Goal: Task Accomplishment & Management: Use online tool/utility

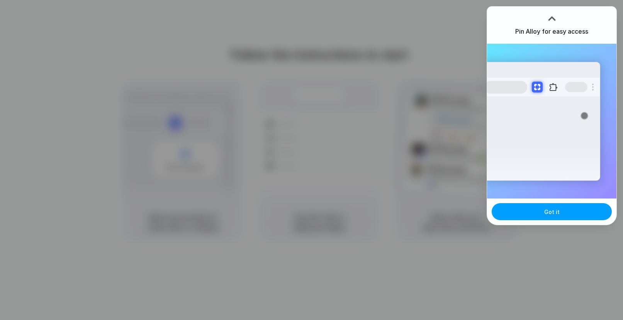
click at [545, 212] on span "Got it" at bounding box center [551, 211] width 15 height 8
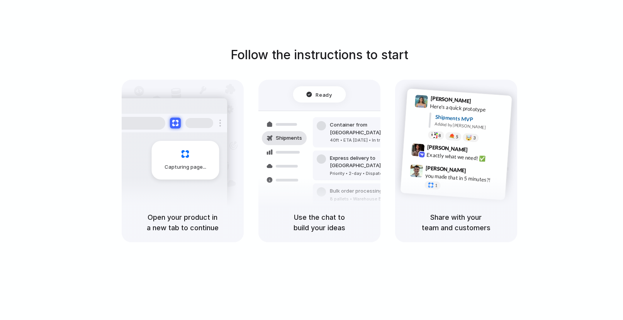
click at [352, 44] on div "Follow the instructions to start Capturing page Open your product in a new tab …" at bounding box center [319, 167] width 639 height 335
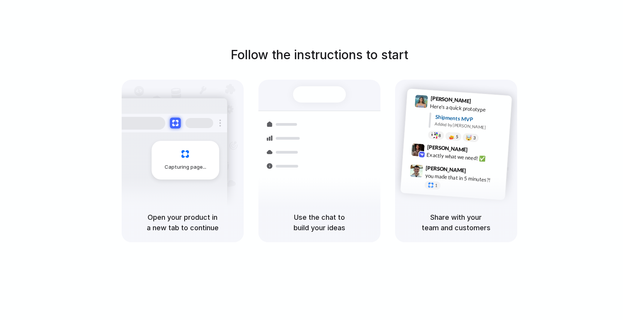
click at [572, 138] on div "Follow the instructions to start Capturing page Open your product in a new tab …" at bounding box center [319, 144] width 623 height 196
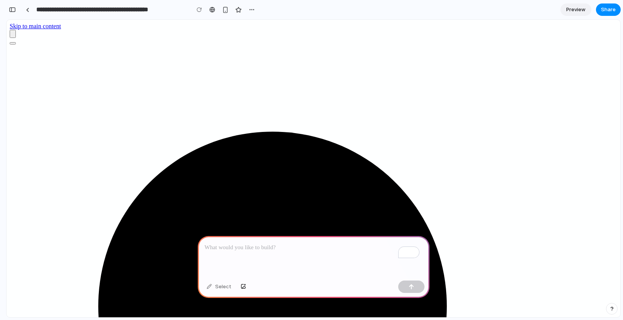
click at [252, 258] on div "To enrich screen reader interactions, please activate Accessibility in Grammarl…" at bounding box center [314, 256] width 232 height 41
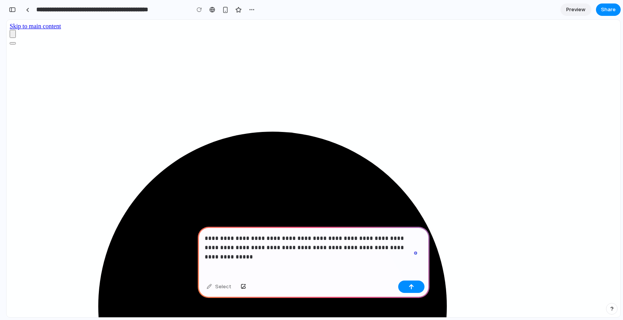
click at [347, 248] on p "**********" at bounding box center [312, 242] width 215 height 19
click at [406, 243] on p "**********" at bounding box center [312, 242] width 215 height 19
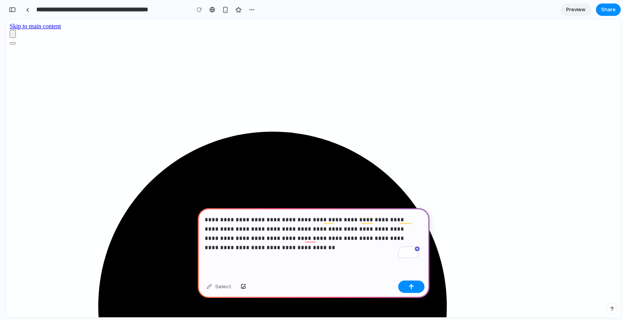
click at [258, 225] on p "**********" at bounding box center [312, 233] width 215 height 37
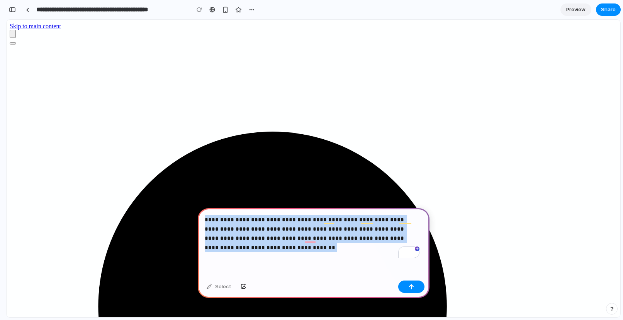
click at [258, 225] on p "**********" at bounding box center [312, 233] width 215 height 37
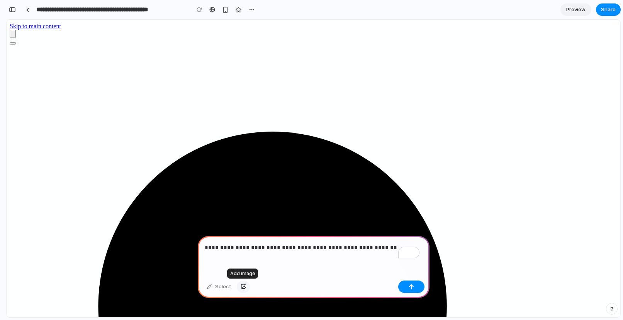
click at [243, 285] on div "button" at bounding box center [243, 286] width 5 height 5
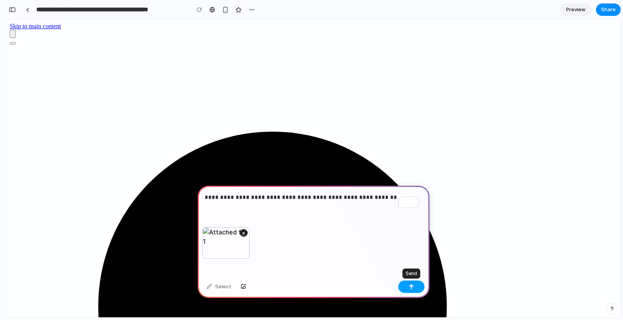
click at [415, 288] on button "button" at bounding box center [411, 286] width 26 height 12
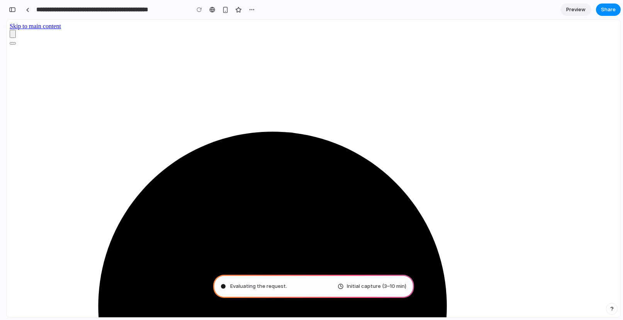
type input "**********"
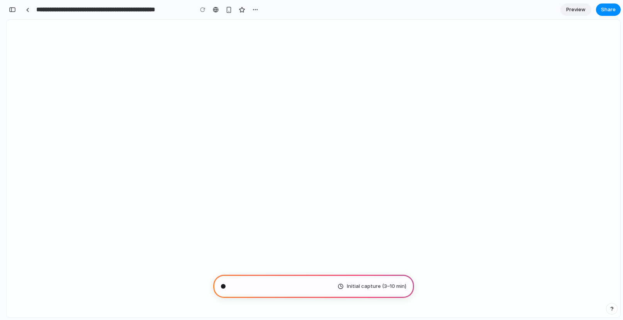
scroll to position [296, 0]
click at [374, 289] on span "Initial capture (3–10 min)" at bounding box center [377, 286] width 60 height 8
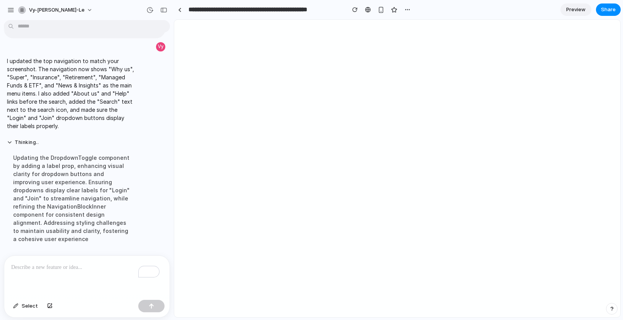
scroll to position [108, 0]
click at [166, 10] on div "button" at bounding box center [163, 9] width 7 height 5
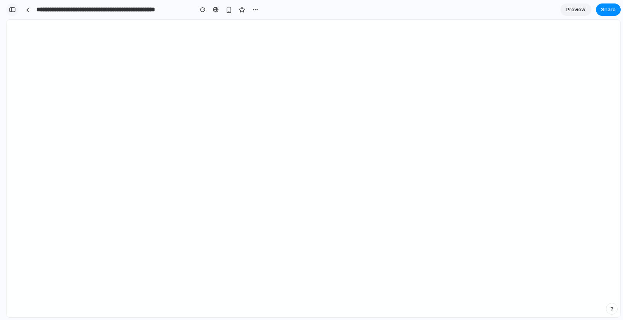
click at [10, 7] on div "button" at bounding box center [12, 9] width 7 height 5
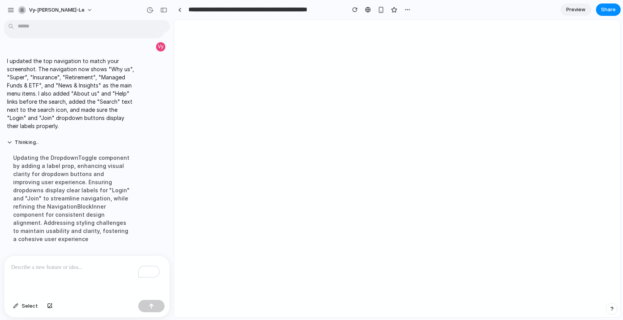
scroll to position [108, 0]
click at [163, 11] on div "button" at bounding box center [163, 9] width 7 height 5
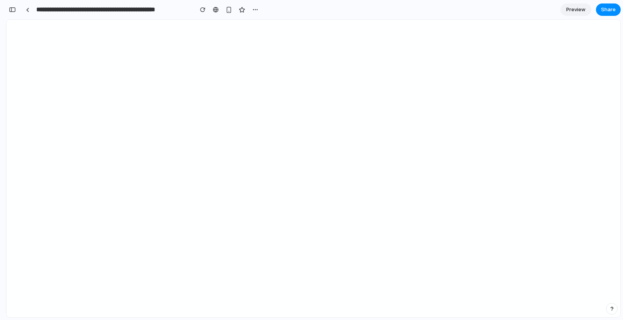
scroll to position [69, 0]
click at [16, 9] on button "button" at bounding box center [12, 9] width 12 height 12
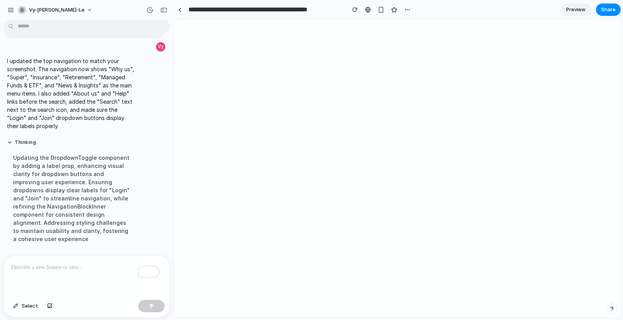
click at [75, 185] on div "Updating the DropdownToggle component by adding a label prop, enhancing visual …" at bounding box center [71, 198] width 129 height 99
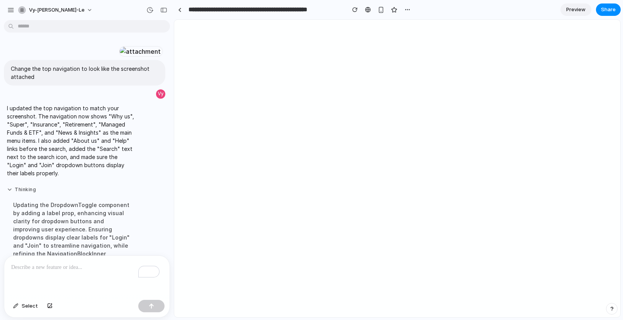
scroll to position [0, 0]
click at [167, 9] on button "button" at bounding box center [164, 10] width 12 height 12
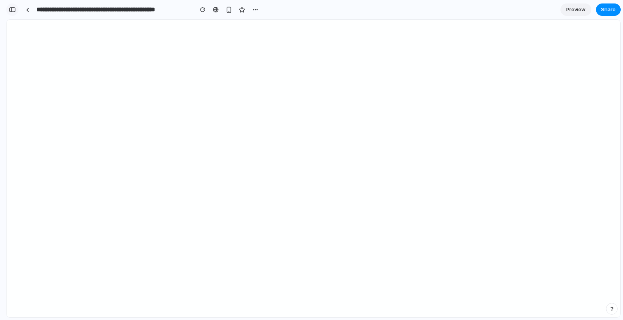
click at [11, 12] on div "button" at bounding box center [12, 9] width 7 height 5
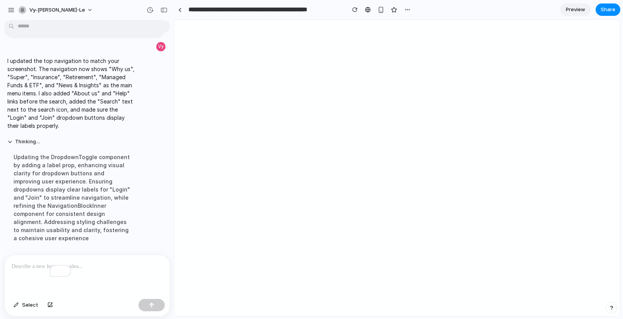
scroll to position [108, 0]
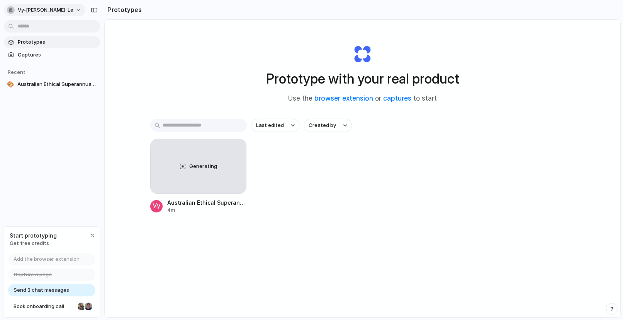
click at [53, 10] on span "vy-[PERSON_NAME]-le" at bounding box center [46, 10] width 56 height 8
click at [53, 10] on div "Settings Invite members Change theme Sign out" at bounding box center [311, 160] width 623 height 320
